Goal: Information Seeking & Learning: Learn about a topic

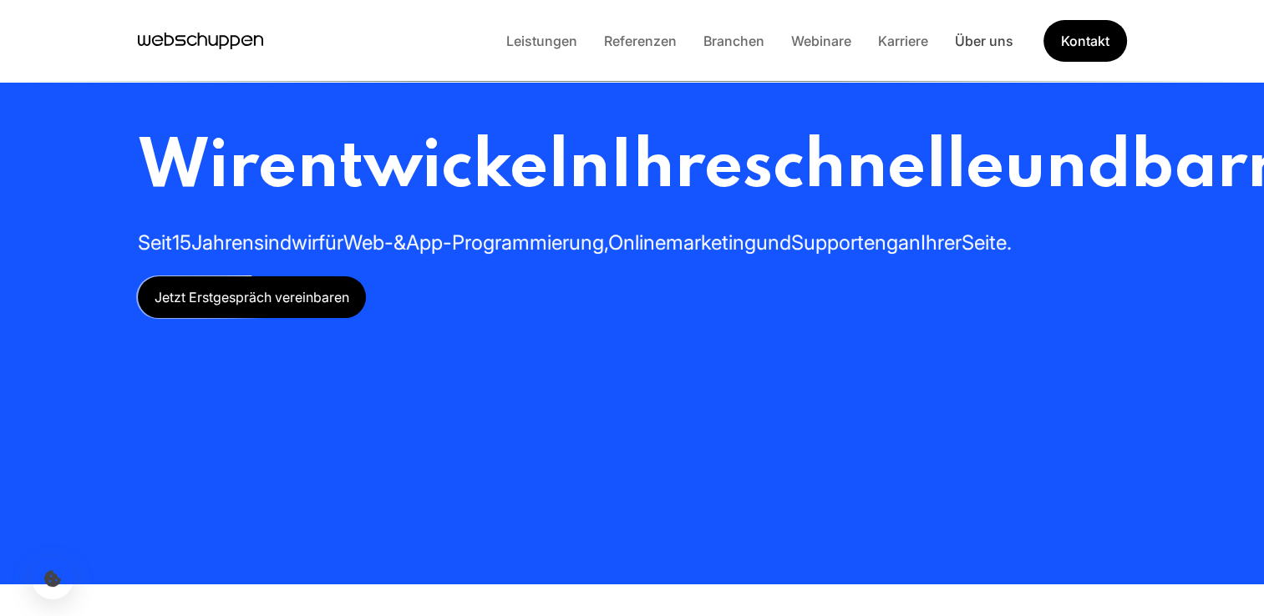
click at [985, 41] on link "Über uns" at bounding box center [983, 41] width 85 height 17
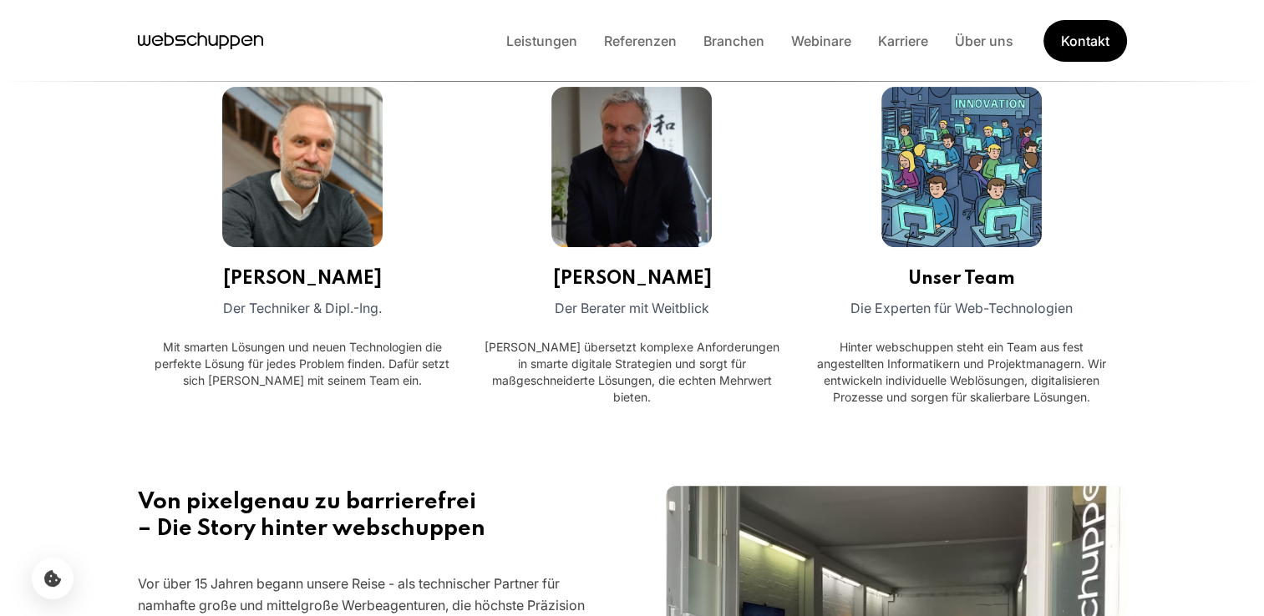
scroll to position [535, 0]
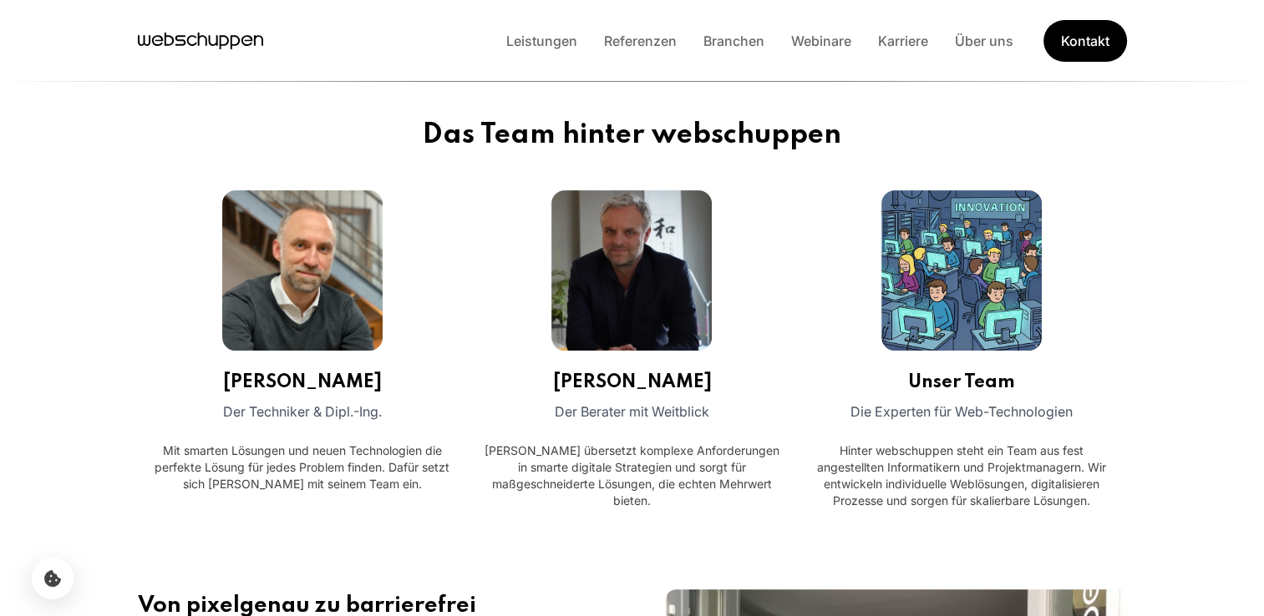
click at [985, 252] on img at bounding box center [961, 270] width 160 height 160
click at [984, 408] on p "Die Experten für Web-Technologien" at bounding box center [961, 412] width 222 height 22
drag, startPoint x: 984, startPoint y: 408, endPoint x: 981, endPoint y: 379, distance: 29.4
click at [981, 379] on h3 "Unser Team" at bounding box center [961, 382] width 107 height 23
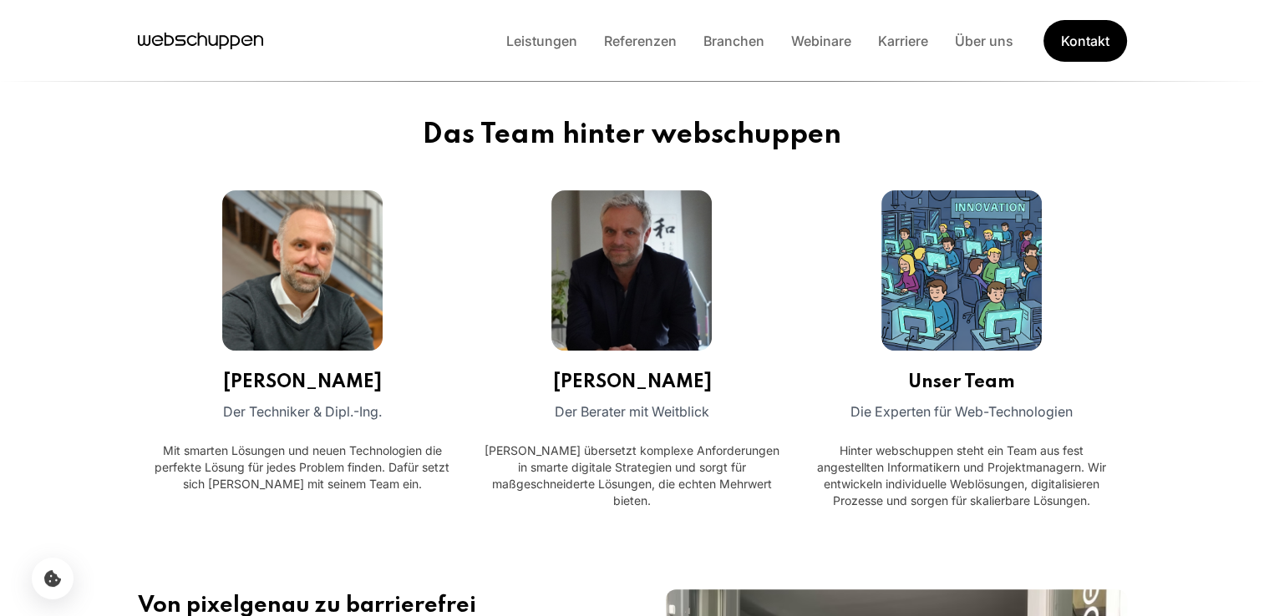
click at [976, 392] on h3 "Unser Team" at bounding box center [961, 382] width 107 height 23
drag, startPoint x: 976, startPoint y: 392, endPoint x: 961, endPoint y: 447, distance: 57.1
click at [961, 447] on p "Hinter webschuppen steht ein Team aus fest angestellten Informatikern und Proje…" at bounding box center [961, 476] width 303 height 67
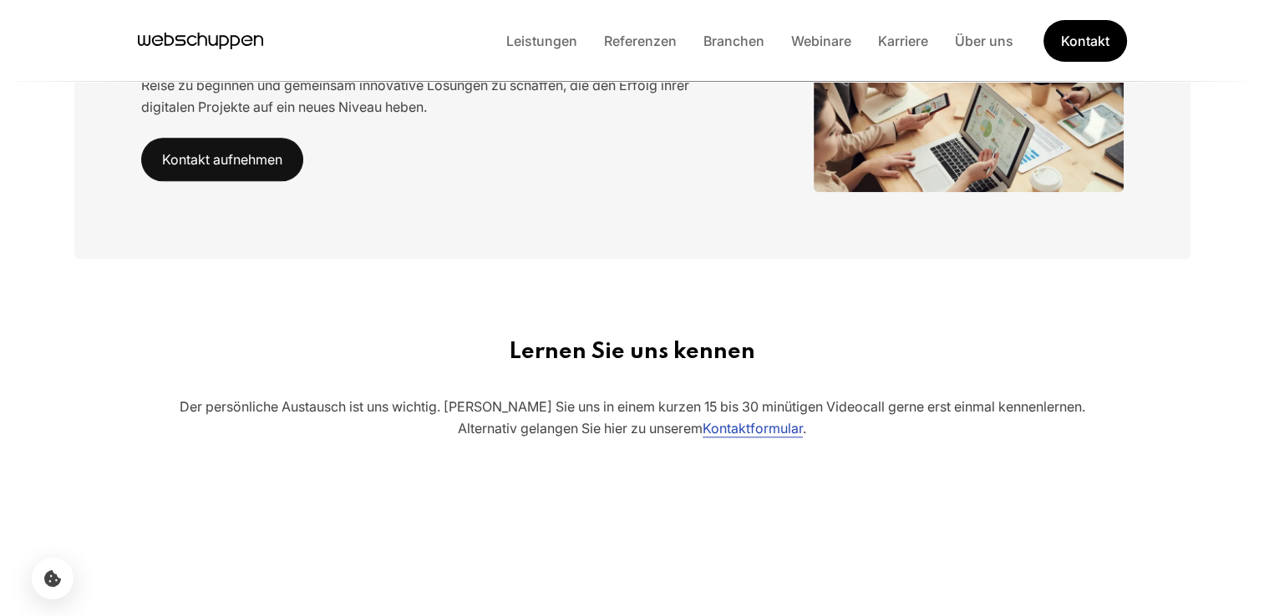
scroll to position [464, 0]
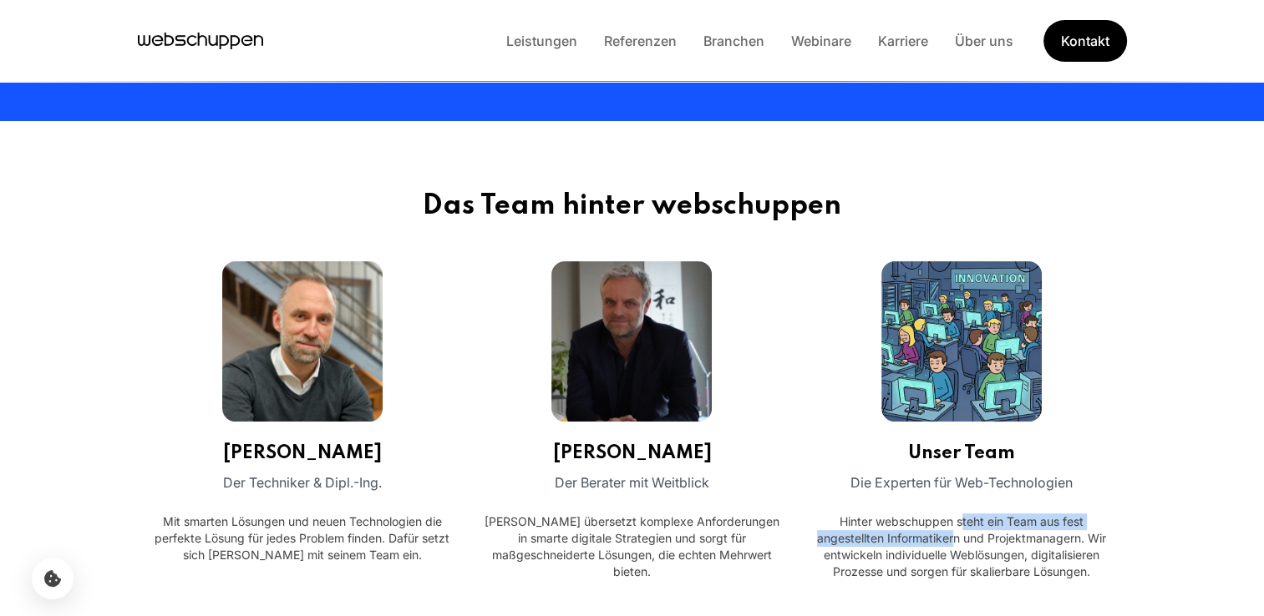
click at [674, 336] on img at bounding box center [631, 341] width 160 height 160
